Goal: Task Accomplishment & Management: Complete application form

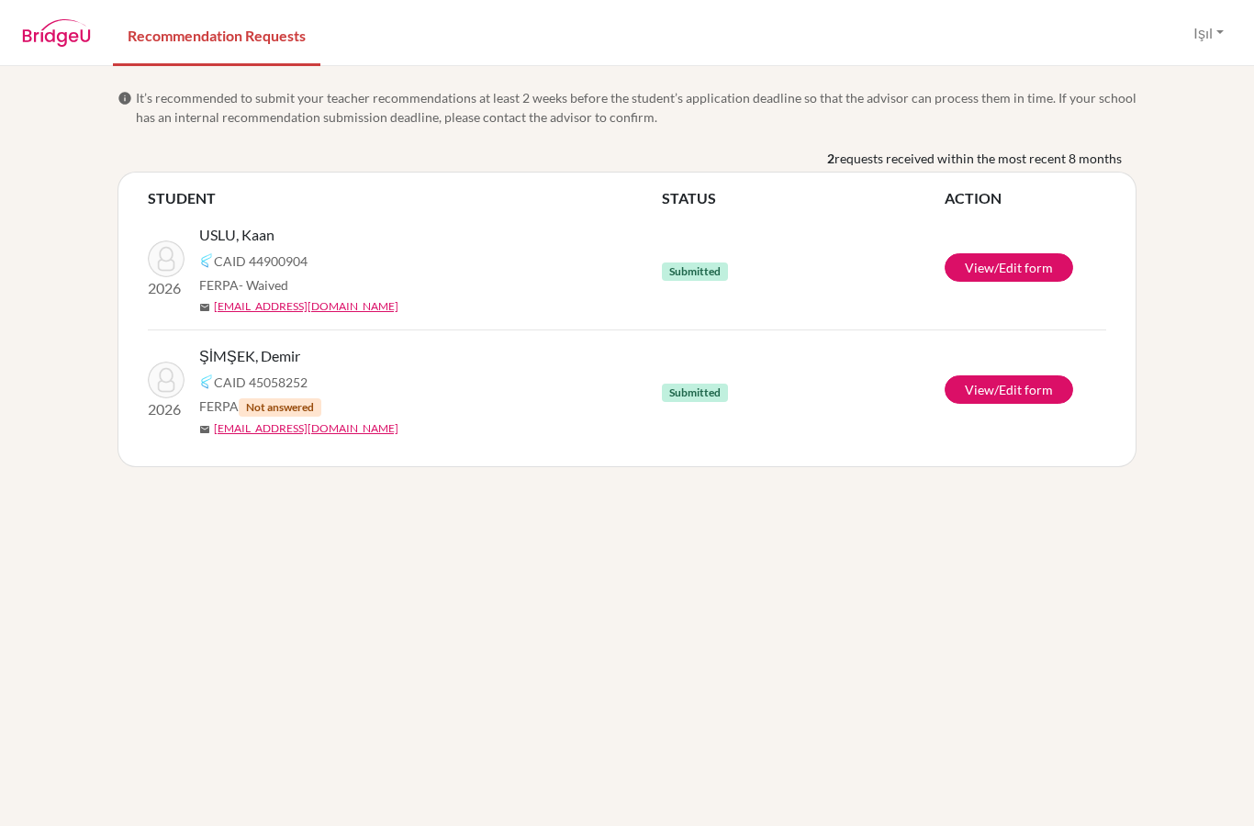
click at [344, 395] on div "ŞİMŞEK, Demir CAID 45058252 FERPA Not answered mail [EMAIL_ADDRESS][DOMAIN_NAME]" at bounding box center [437, 391] width 476 height 92
click at [1022, 401] on link "View/Edit form" at bounding box center [1009, 389] width 129 height 28
click at [1212, 34] on button "Işıl" at bounding box center [1208, 33] width 47 height 35
click at [1213, 42] on div at bounding box center [627, 413] width 1254 height 826
click at [151, 378] on img at bounding box center [166, 380] width 37 height 37
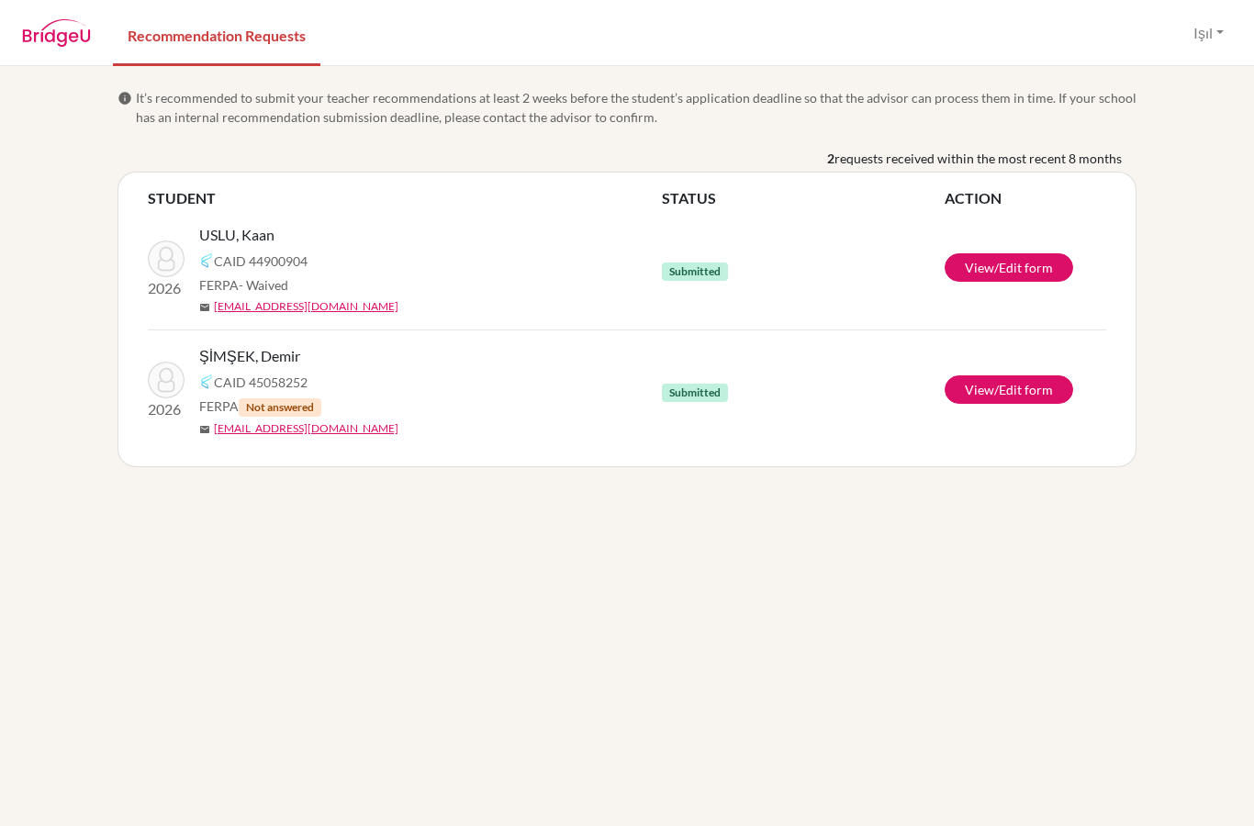
click at [1216, 41] on button "Işıl" at bounding box center [1208, 33] width 47 height 35
click at [1183, 126] on button "Log out" at bounding box center [1176, 120] width 145 height 29
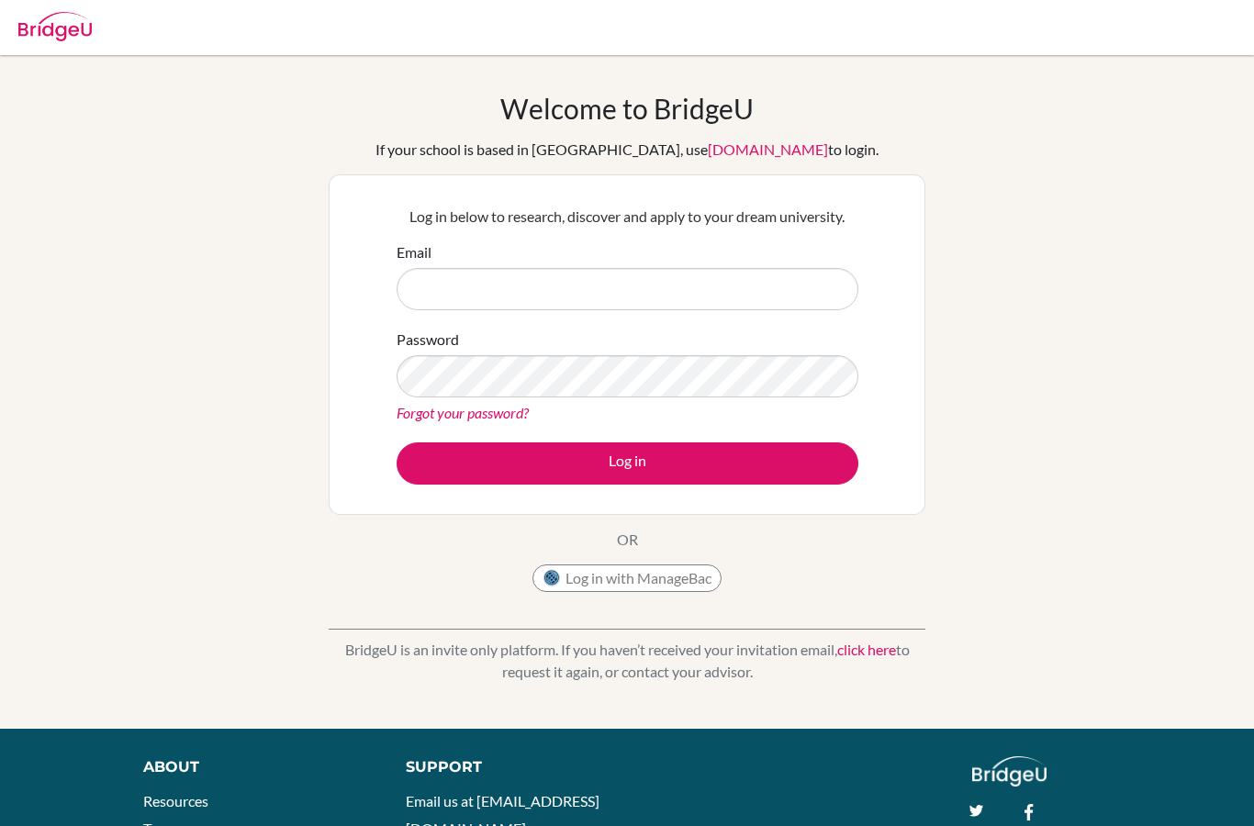
click at [807, 290] on input "Email" at bounding box center [628, 289] width 462 height 42
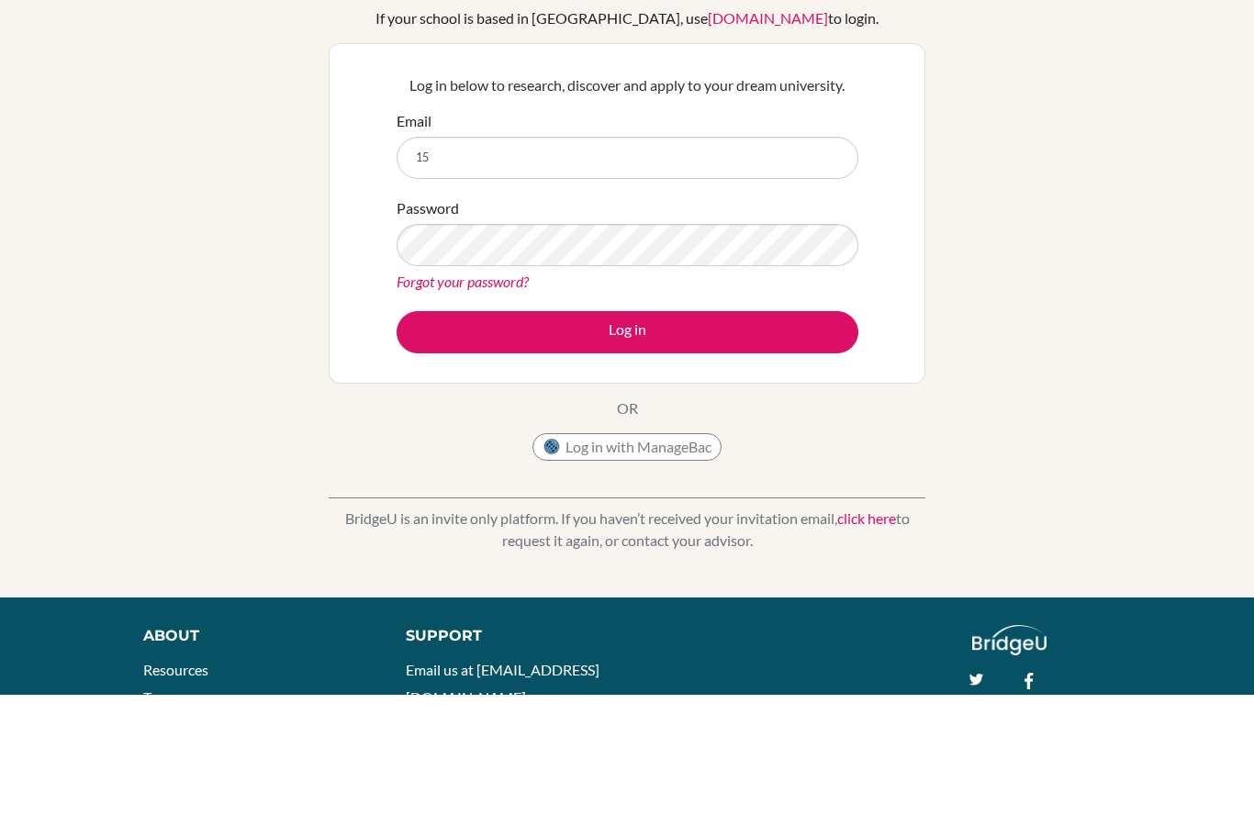
type input "151076@ogrenci.tedankara.k12.tr"
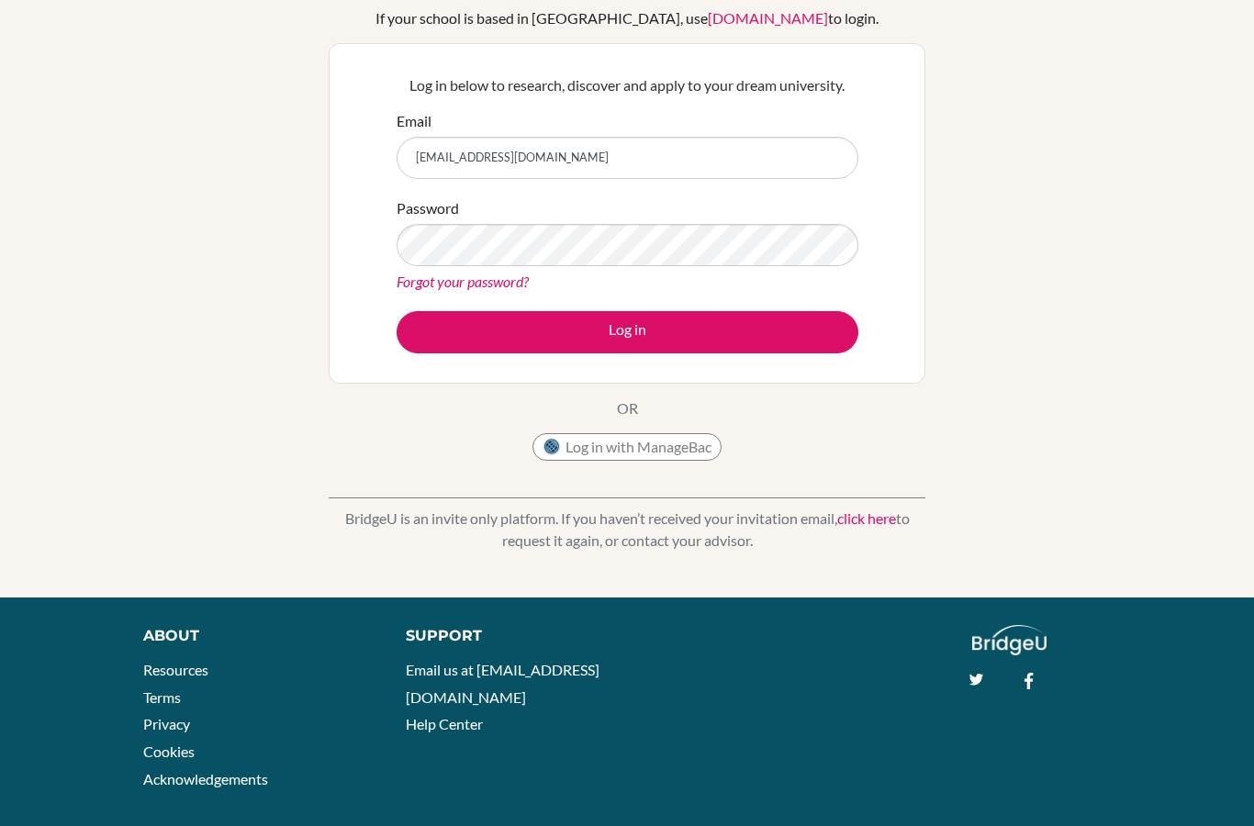
click at [448, 333] on button "Log in" at bounding box center [628, 332] width 462 height 42
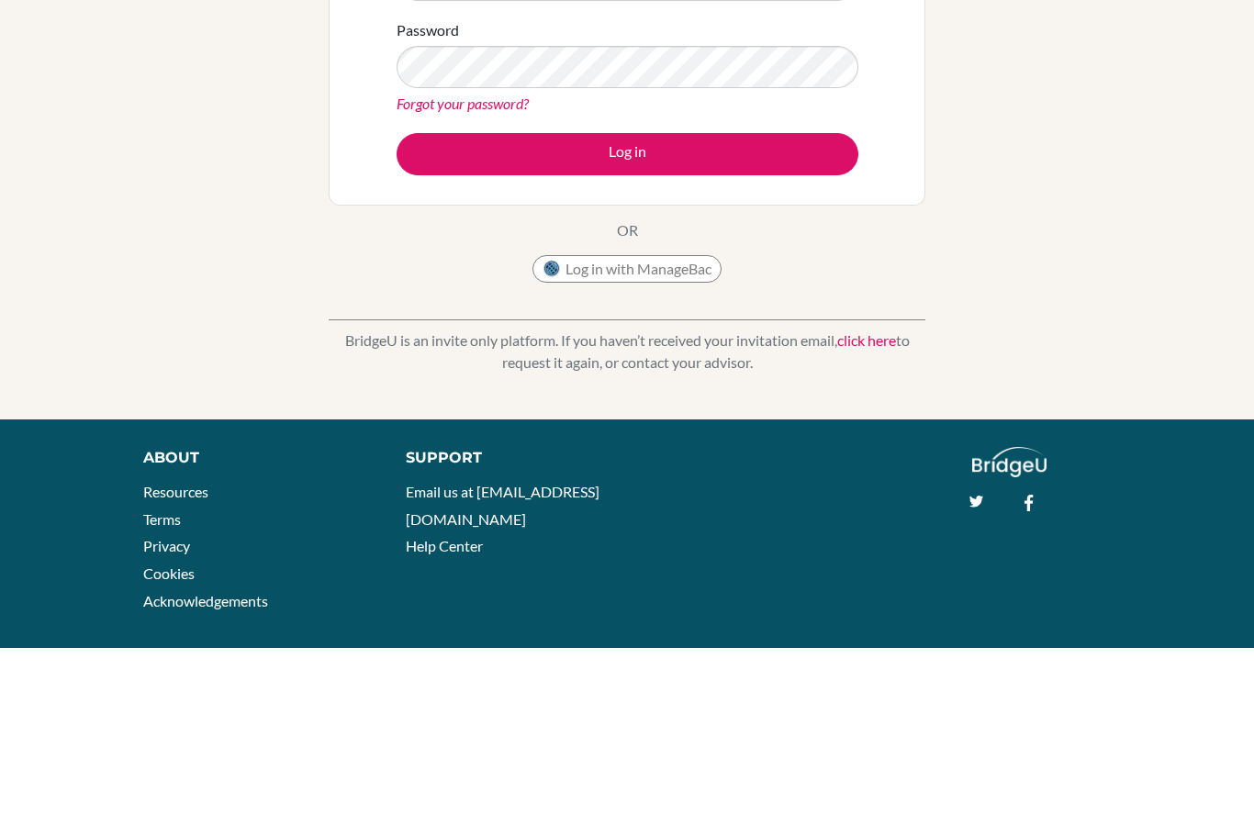
scroll to position [178, 0]
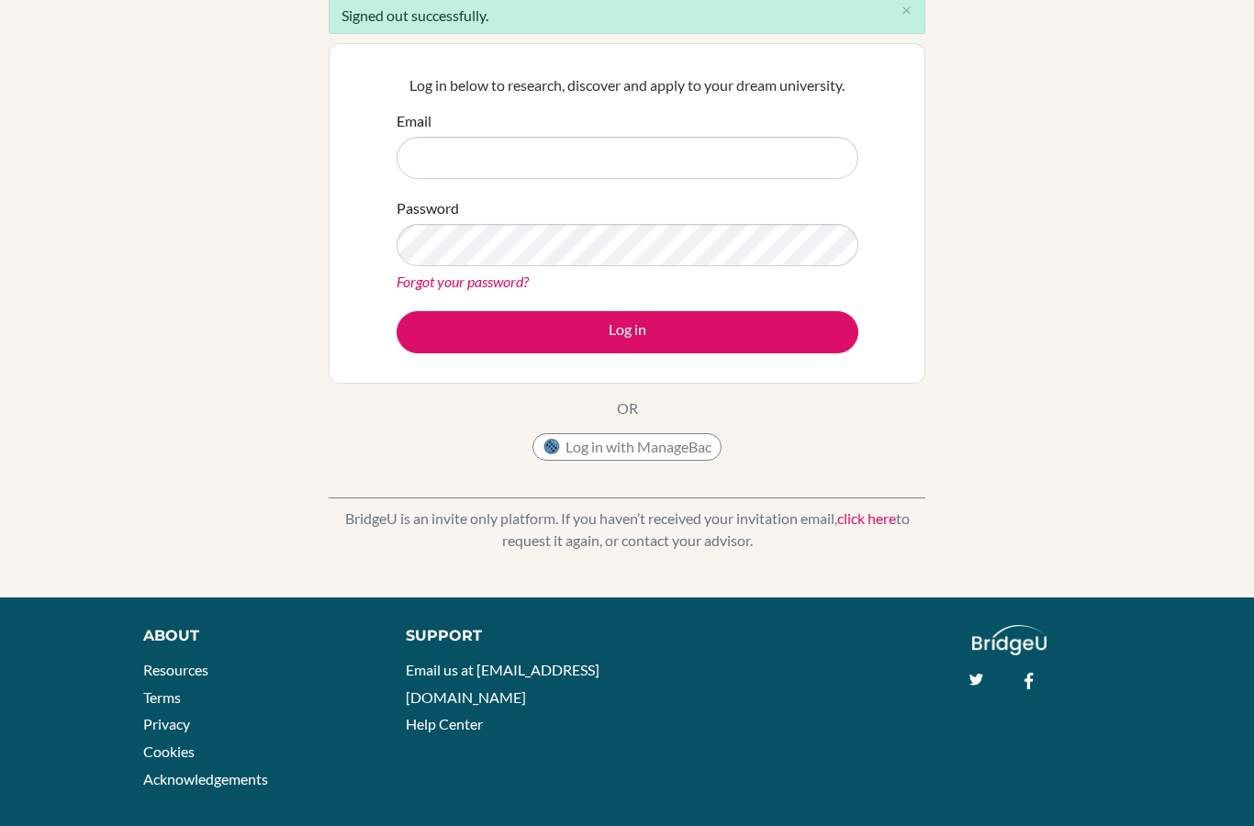
click at [782, 150] on input "Email" at bounding box center [628, 158] width 462 height 42
click at [780, 159] on input "Email" at bounding box center [628, 158] width 462 height 42
click at [764, 171] on input "Email" at bounding box center [628, 158] width 462 height 42
click at [936, 172] on div "Welcome to BridgeU If your school is based in China, use app.bridge-u.com.cn to…" at bounding box center [627, 237] width 1254 height 647
click at [791, 149] on input "Email" at bounding box center [628, 158] width 462 height 42
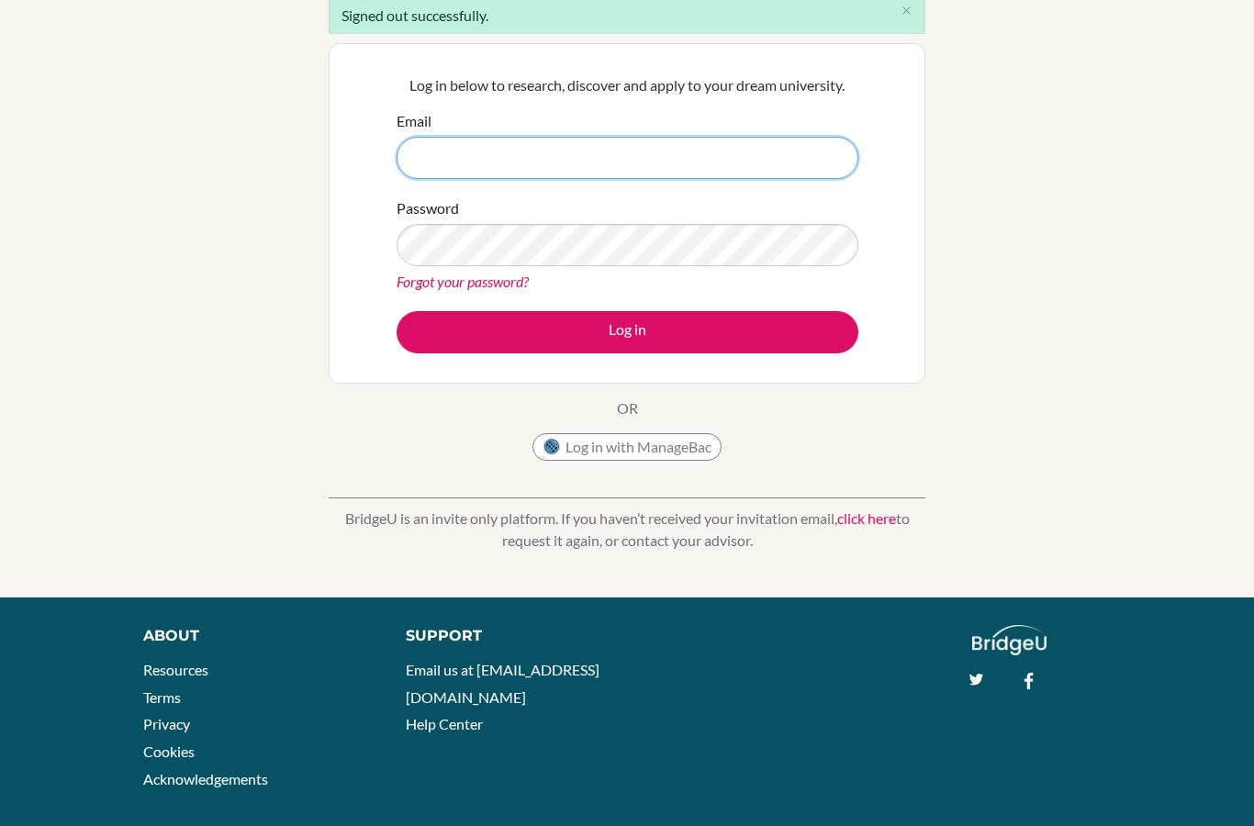
type input "ı"
click at [108, 296] on div "Welcome to BridgeU If your school is based in China, use app.bridge-u.com.cn to…" at bounding box center [627, 237] width 1254 height 647
click at [109, 343] on div "Welcome to BridgeU If your school is based in China, use app.bridge-u.com.cn to…" at bounding box center [627, 237] width 1254 height 647
click at [698, 154] on input "icir" at bounding box center [628, 158] width 462 height 42
type input "icirakoglu@tedankara.k12.tr"
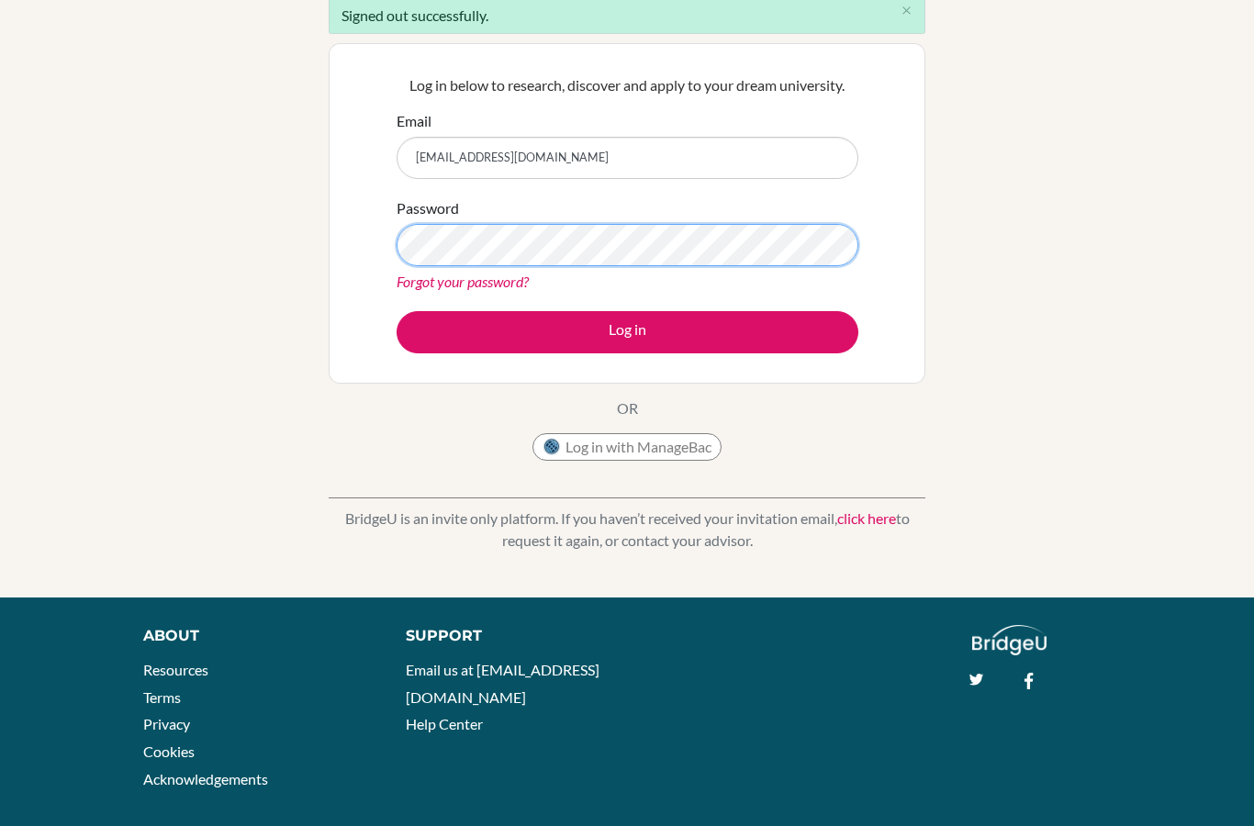
click at [793, 335] on button "Log in" at bounding box center [628, 332] width 462 height 42
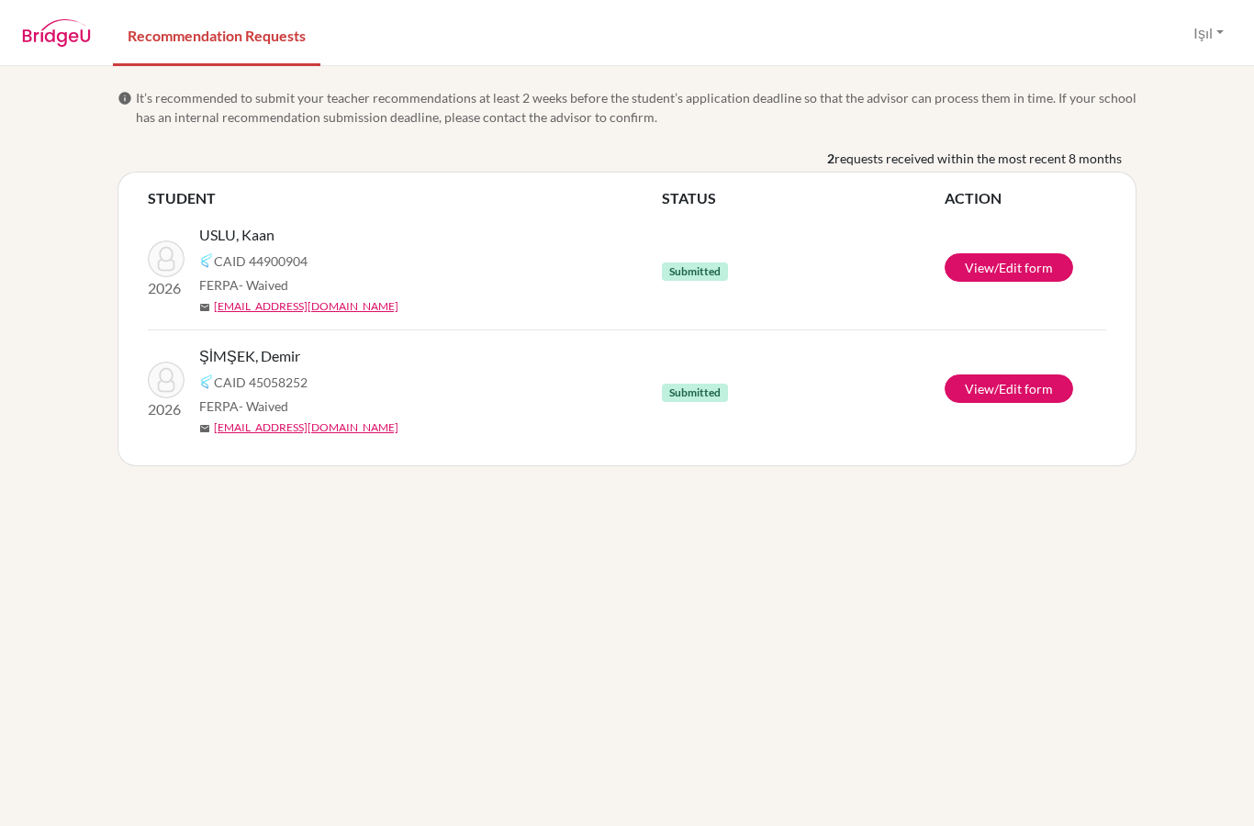
click at [992, 388] on link "View/Edit form" at bounding box center [1009, 389] width 129 height 28
